Goal: Find specific page/section: Find specific page/section

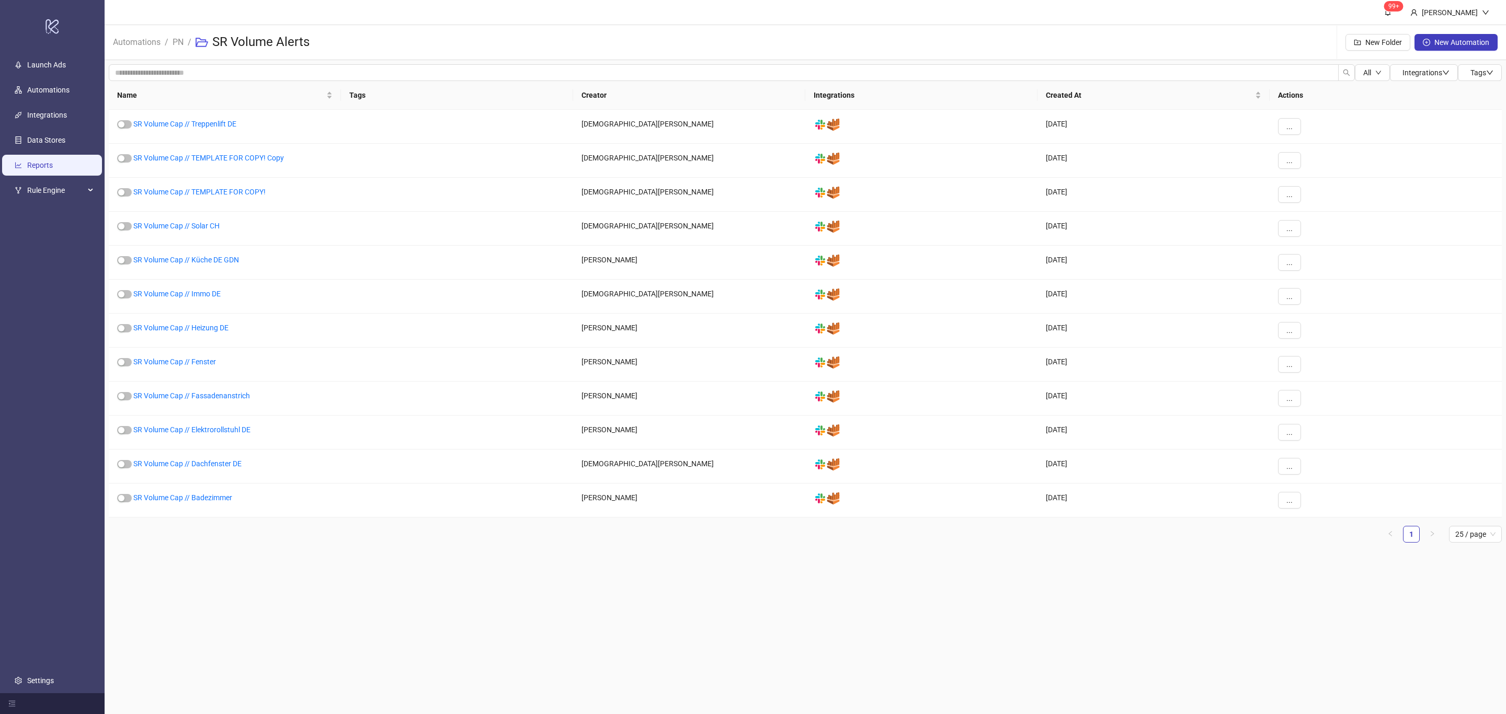
click at [39, 162] on link "Reports" at bounding box center [40, 166] width 26 height 8
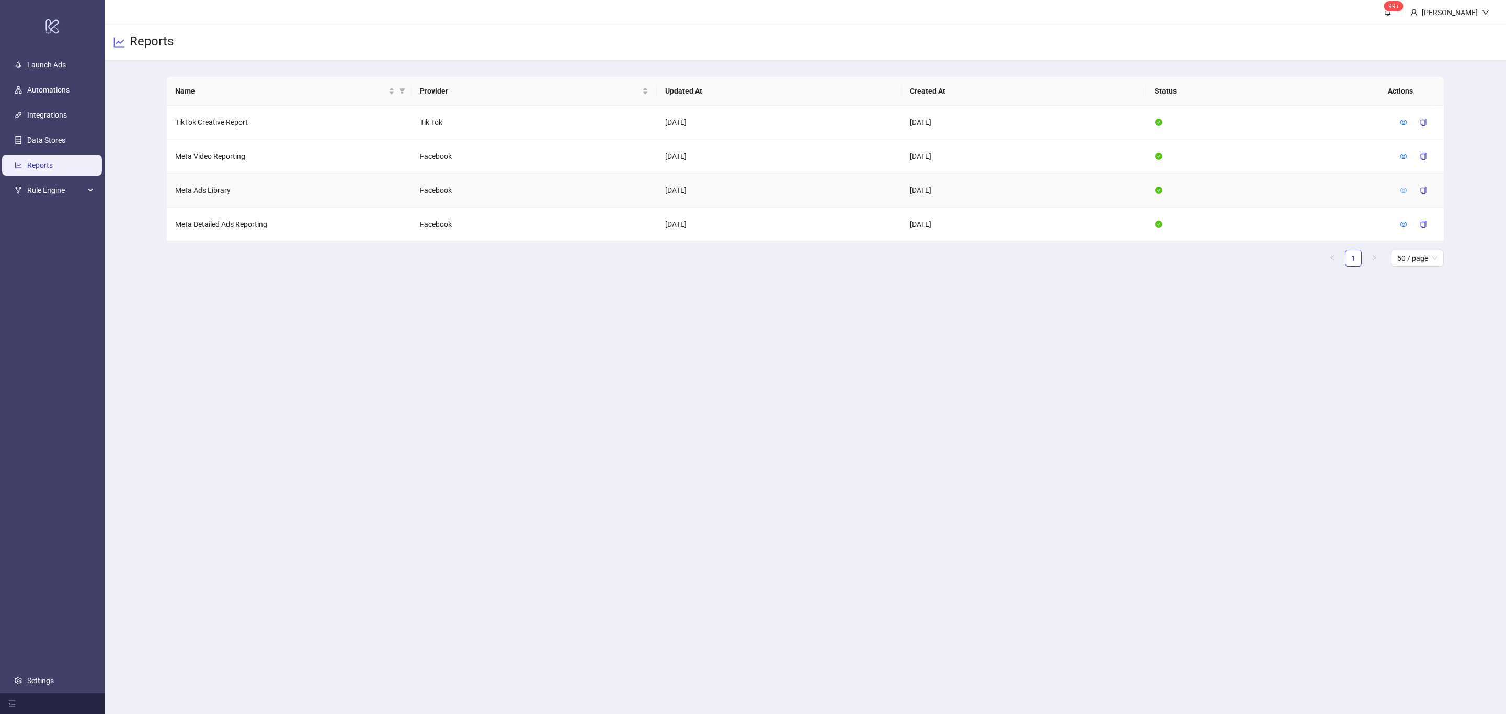
click at [1405, 190] on icon "eye" at bounding box center [1403, 190] width 7 height 7
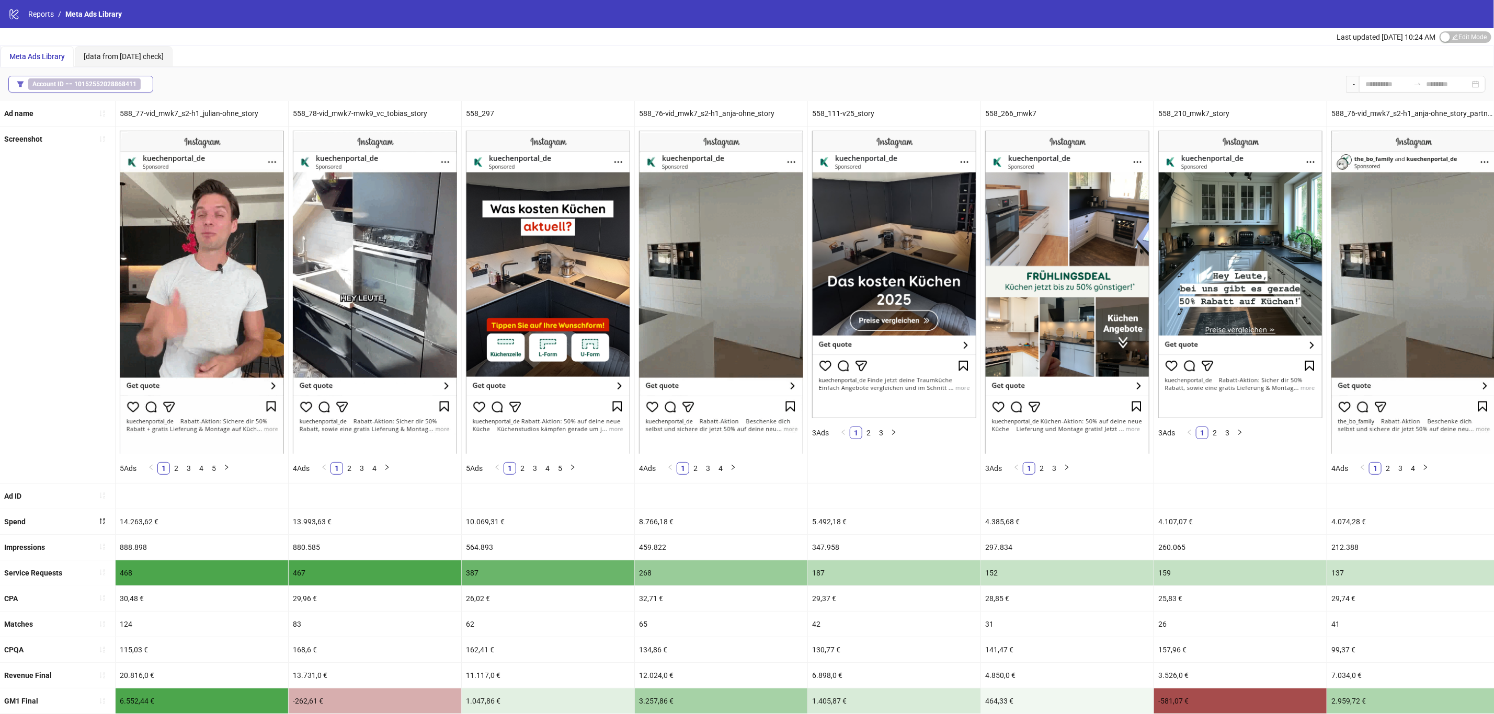
click at [96, 88] on span "Account ID == 10152552028868411" at bounding box center [84, 84] width 112 height 12
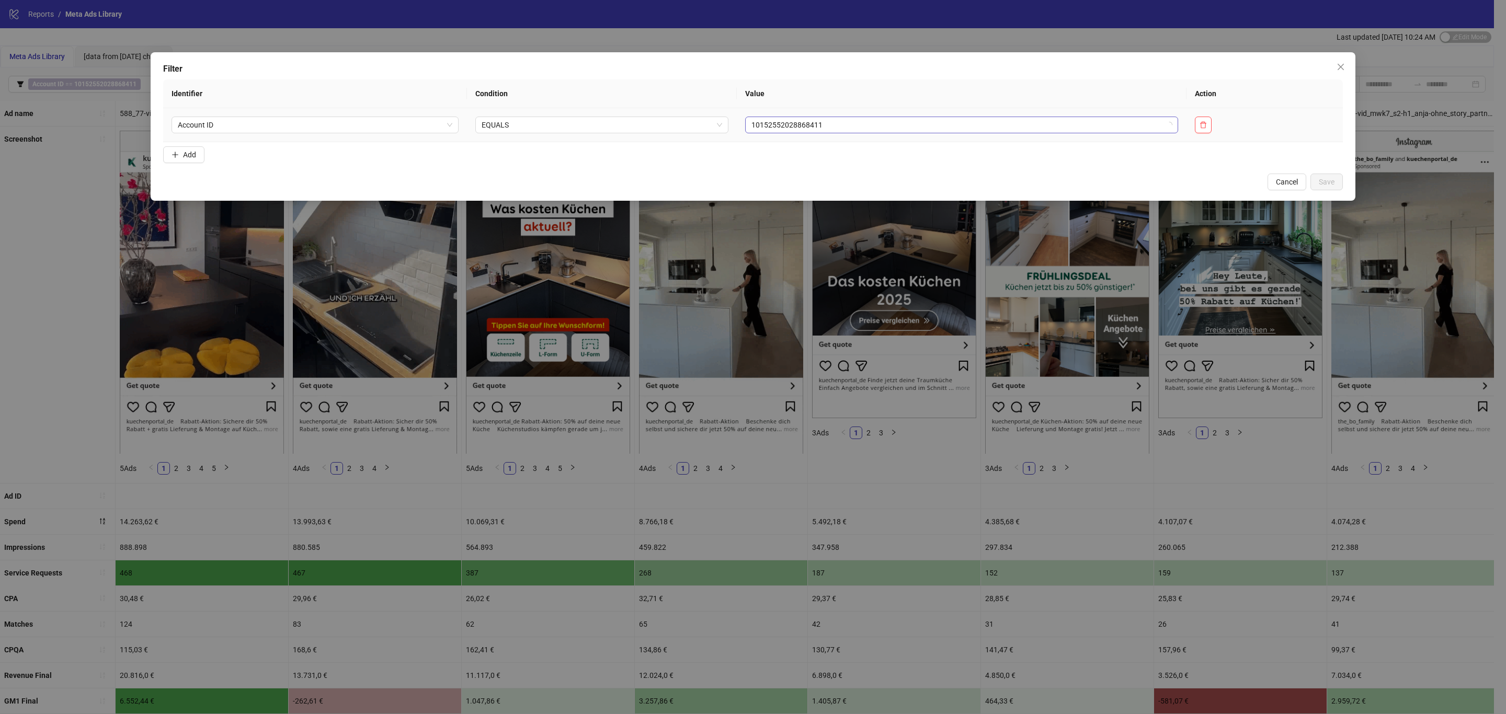
click at [787, 132] on span "10152552028868411" at bounding box center [961, 125] width 420 height 16
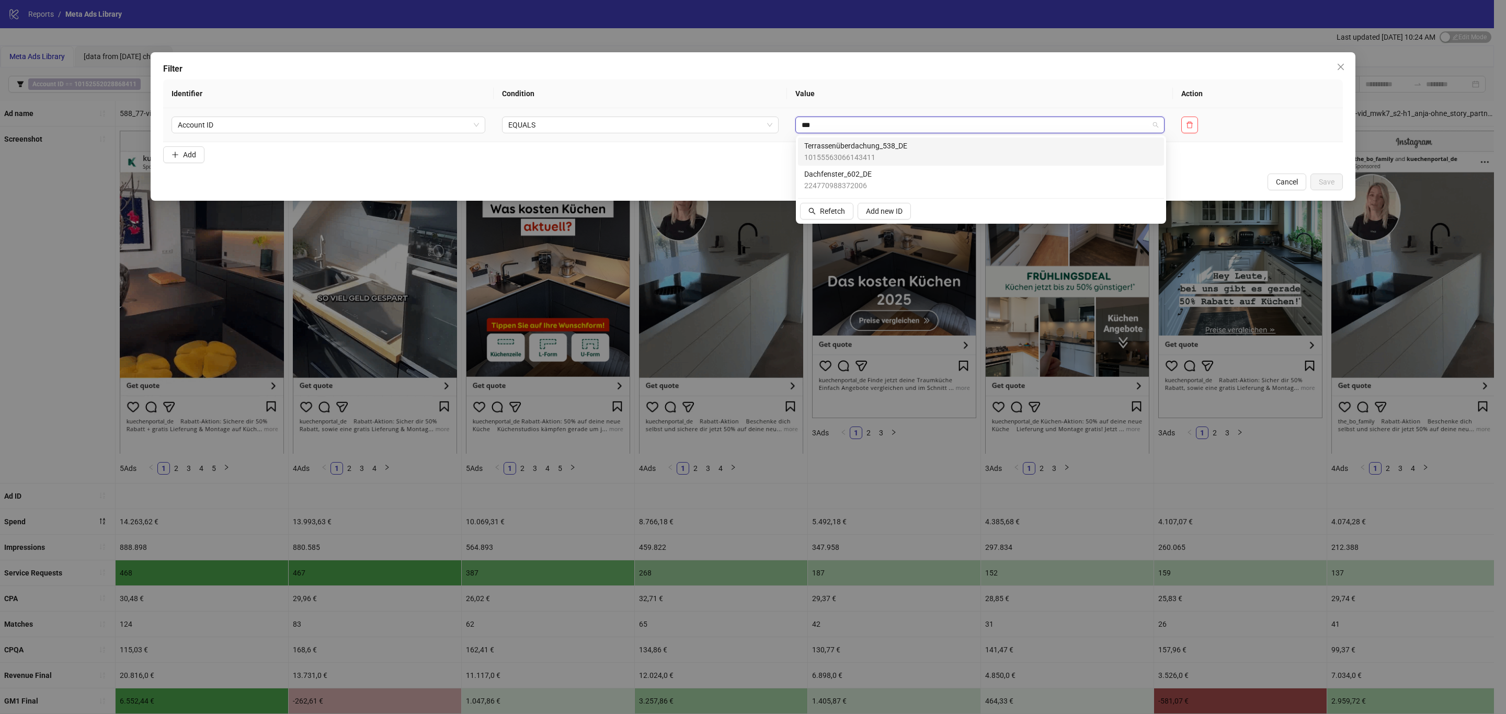
type input "****"
click at [875, 175] on div "Dachfenster_602_DE 224770988372006" at bounding box center [980, 179] width 353 height 23
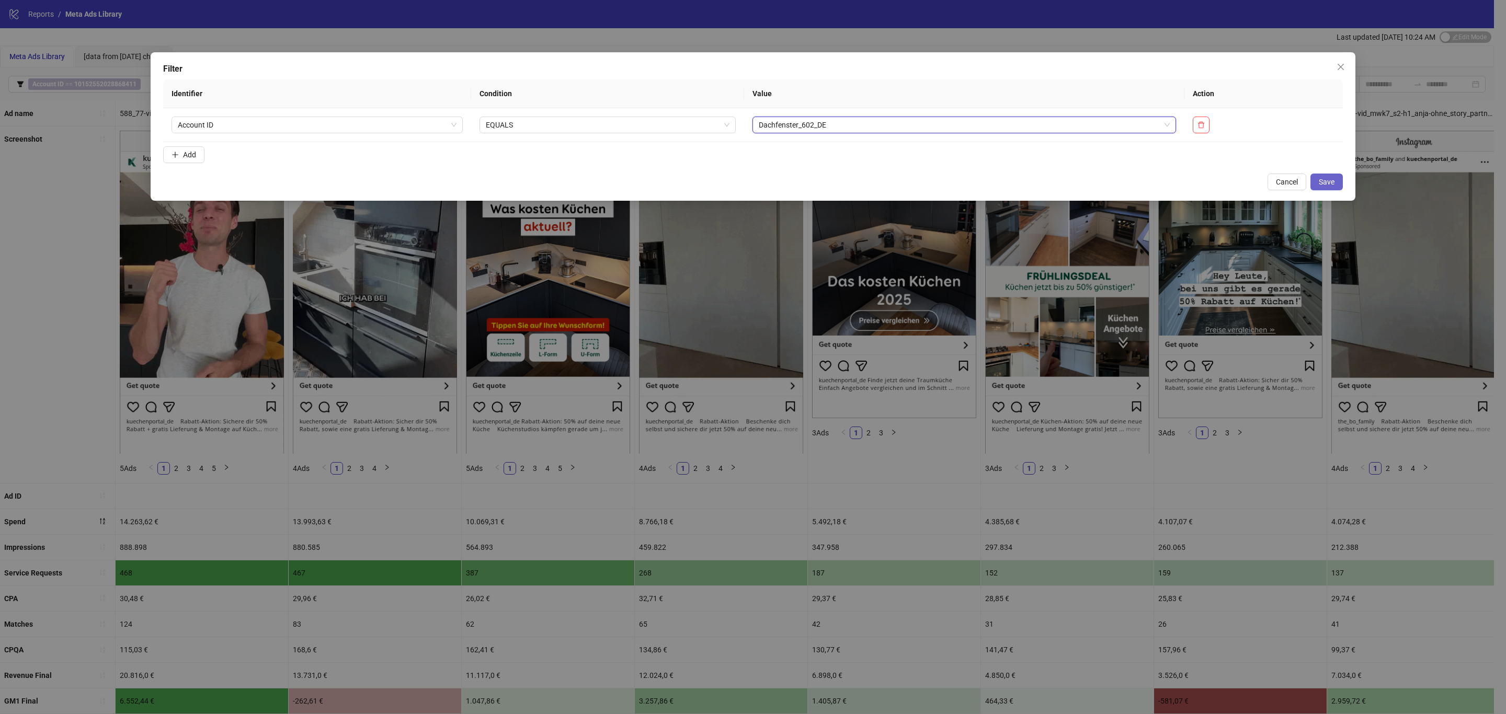
click at [1321, 181] on span "Save" at bounding box center [1327, 182] width 16 height 8
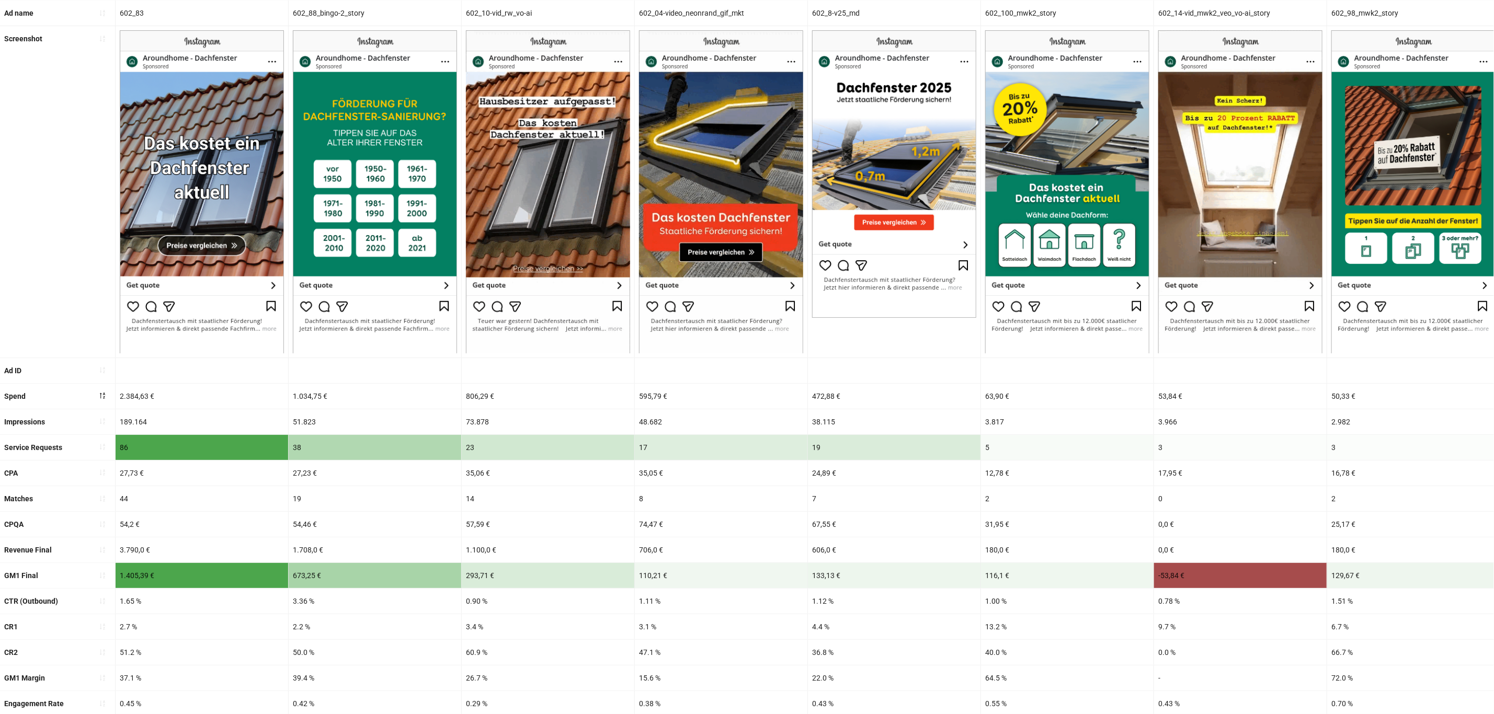
scroll to position [64, 0]
